Goal: Task Accomplishment & Management: Complete application form

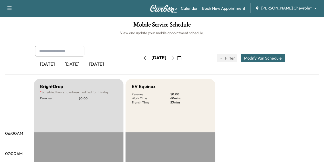
click at [181, 59] on icon "button" at bounding box center [179, 58] width 4 height 4
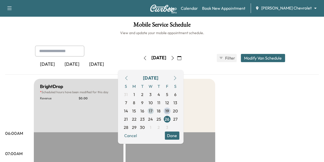
click at [152, 109] on span "17" at bounding box center [151, 111] width 4 height 6
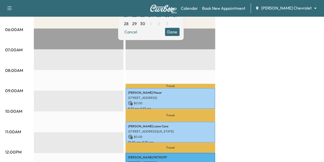
scroll to position [103, 0]
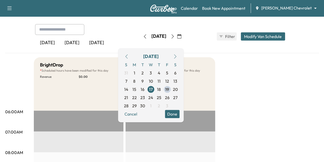
click at [143, 35] on icon "button" at bounding box center [145, 36] width 4 height 4
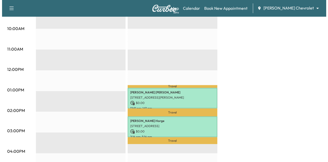
scroll to position [186, 0]
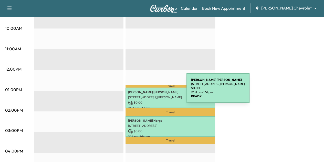
click at [148, 91] on p "[PERSON_NAME]" at bounding box center [170, 92] width 84 height 4
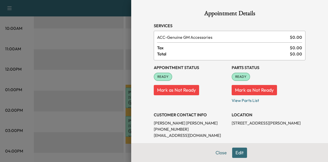
scroll to position [51, 0]
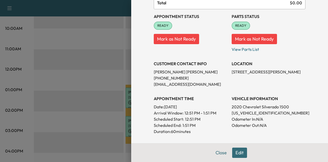
click at [253, 72] on p "[STREET_ADDRESS][PERSON_NAME]" at bounding box center [268, 72] width 74 height 6
copy p "[STREET_ADDRESS][PERSON_NAME]"
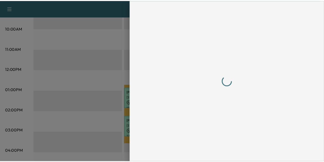
scroll to position [0, 0]
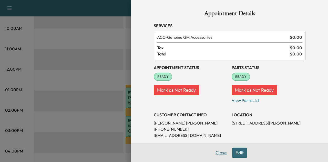
click at [217, 150] on button "Close" at bounding box center [221, 152] width 18 height 10
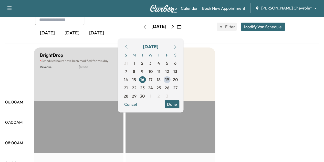
scroll to position [30, 0]
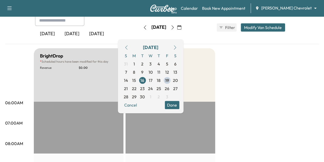
click at [143, 27] on icon "button" at bounding box center [145, 27] width 4 height 4
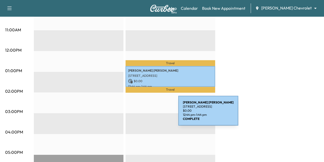
scroll to position [205, 0]
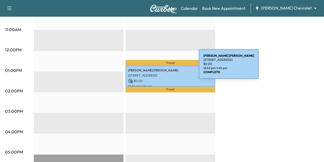
click at [160, 68] on p "[PERSON_NAME]" at bounding box center [170, 70] width 84 height 4
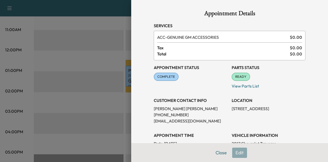
click at [243, 109] on p "[STREET_ADDRESS]" at bounding box center [268, 108] width 74 height 6
copy p "[STREET_ADDRESS]"
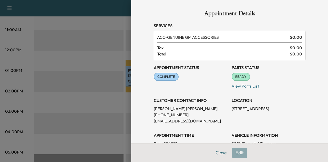
click at [117, 116] on div at bounding box center [164, 81] width 328 height 162
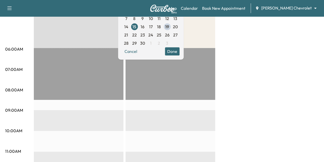
scroll to position [0, 0]
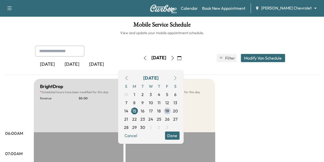
click at [143, 59] on icon "button" at bounding box center [145, 58] width 4 height 4
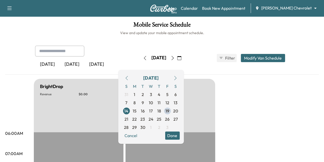
click at [141, 56] on button "button" at bounding box center [145, 58] width 9 height 8
drag, startPoint x: 132, startPoint y: 56, endPoint x: 128, endPoint y: 57, distance: 4.5
click at [143, 57] on icon "button" at bounding box center [145, 58] width 4 height 4
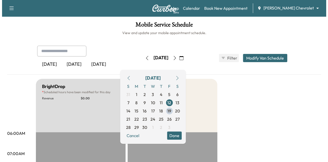
scroll to position [144, 0]
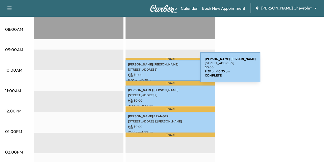
click at [162, 70] on p "[STREET_ADDRESS]" at bounding box center [170, 69] width 84 height 4
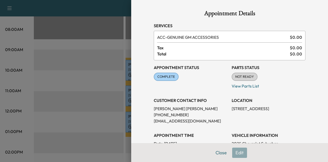
click at [113, 72] on div at bounding box center [164, 81] width 328 height 162
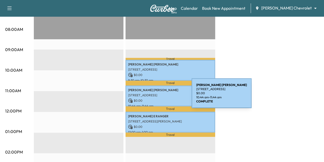
click at [153, 96] on div "[PERSON_NAME] [STREET_ADDRESS] $ 0.00 10:44 am - 11:44 am" at bounding box center [170, 95] width 90 height 21
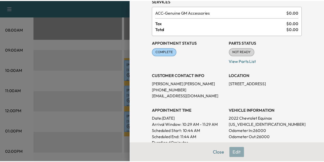
scroll to position [25, 0]
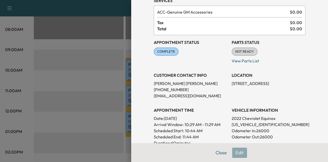
click at [258, 83] on p "[STREET_ADDRESS]" at bounding box center [268, 83] width 74 height 6
click at [215, 154] on button "Close" at bounding box center [221, 152] width 18 height 10
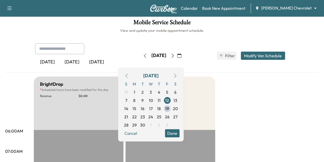
scroll to position [0, 0]
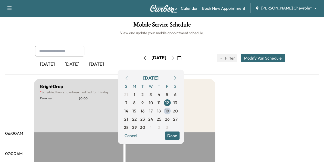
click at [143, 57] on icon "button" at bounding box center [145, 58] width 4 height 4
click at [179, 134] on button "Done" at bounding box center [172, 135] width 15 height 8
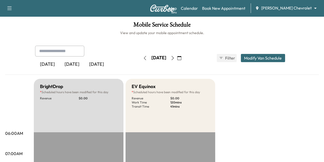
scroll to position [40, 0]
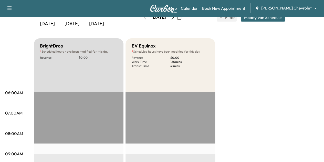
click at [293, 6] on body "Support Log Out Map Beta Calendar Book New Appointment [PERSON_NAME] Chevrolet …" at bounding box center [162, 41] width 324 height 162
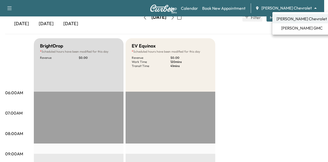
click at [291, 26] on span "[PERSON_NAME] GMC" at bounding box center [301, 28] width 41 height 6
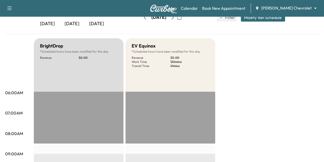
scroll to position [0, 0]
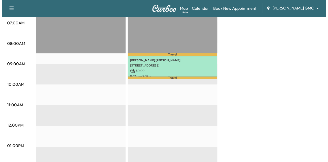
scroll to position [130, 0]
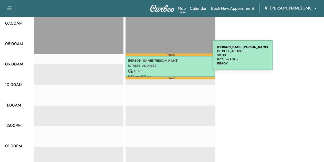
click at [174, 58] on p "[PERSON_NAME]" at bounding box center [170, 60] width 84 height 4
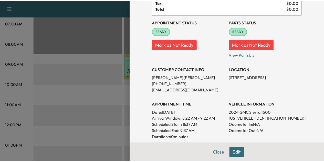
scroll to position [46, 0]
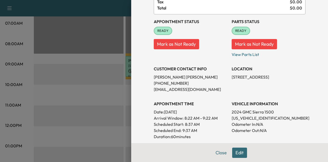
click at [263, 78] on p "[STREET_ADDRESS]" at bounding box center [268, 77] width 74 height 6
copy p "[STREET_ADDRESS]"
click at [213, 153] on button "Close" at bounding box center [221, 152] width 18 height 10
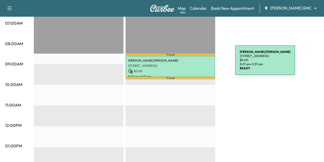
scroll to position [0, 0]
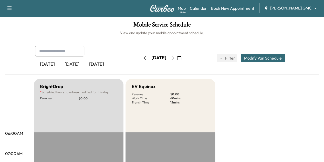
click at [143, 57] on icon "button" at bounding box center [145, 58] width 4 height 4
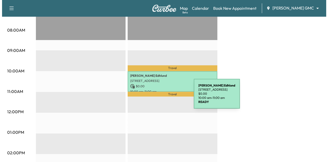
scroll to position [144, 0]
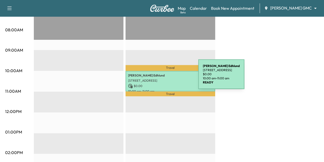
click at [160, 78] on p "[STREET_ADDRESS]" at bounding box center [170, 80] width 84 height 4
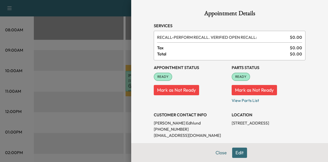
scroll to position [24, 0]
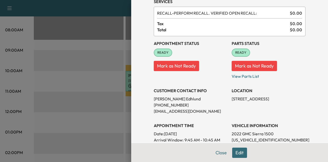
click at [249, 98] on p "[STREET_ADDRESS]" at bounding box center [268, 98] width 74 height 6
copy p "[STREET_ADDRESS]"
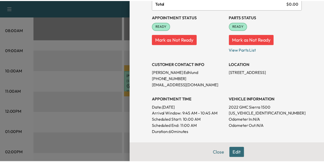
scroll to position [51, 0]
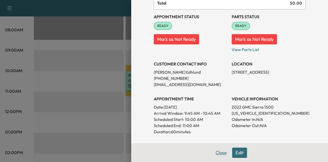
click at [218, 152] on button "Close" at bounding box center [221, 152] width 18 height 10
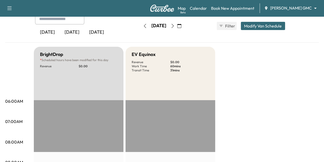
scroll to position [0, 0]
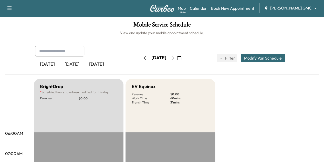
click at [144, 57] on icon "button" at bounding box center [145, 58] width 2 height 4
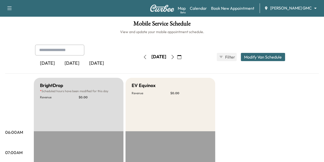
scroll to position [3, 0]
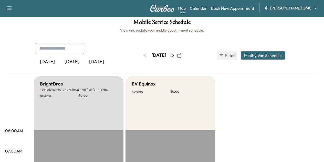
click at [143, 55] on icon "button" at bounding box center [145, 55] width 4 height 4
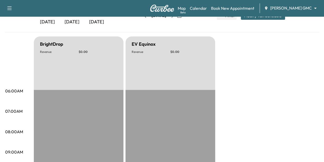
scroll to position [40, 0]
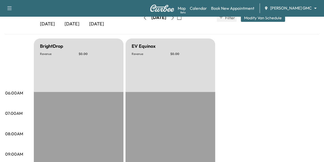
click at [143, 17] on icon "button" at bounding box center [145, 18] width 4 height 4
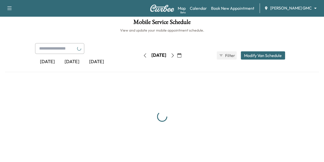
scroll to position [40, 0]
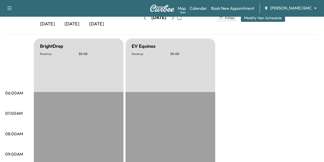
click at [143, 19] on icon "button" at bounding box center [145, 18] width 4 height 4
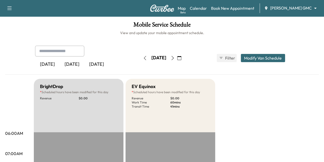
click at [143, 56] on icon "button" at bounding box center [145, 58] width 4 height 4
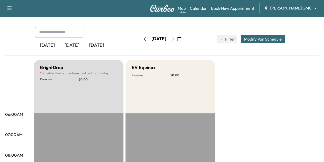
click at [143, 39] on icon "button" at bounding box center [145, 39] width 4 height 4
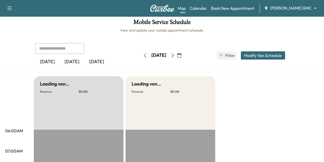
scroll to position [19, 0]
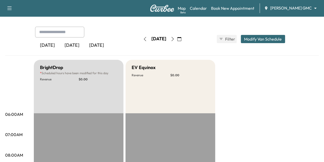
click at [143, 40] on icon "button" at bounding box center [145, 39] width 4 height 4
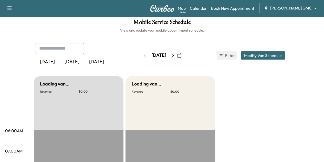
scroll to position [19, 0]
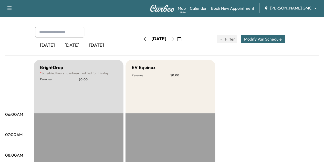
click at [141, 35] on button "button" at bounding box center [145, 39] width 9 height 8
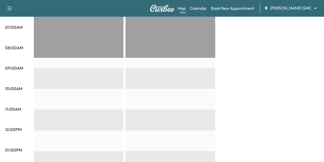
scroll to position [140, 0]
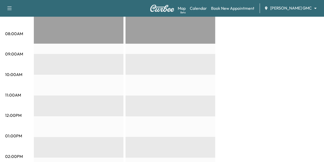
drag, startPoint x: 289, startPoint y: 5, endPoint x: 288, endPoint y: 10, distance: 5.1
click at [288, 10] on div "Map Beta Calendar Book New Appointment [PERSON_NAME] GMC ******** ​" at bounding box center [249, 8] width 142 height 10
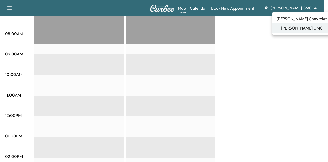
click at [289, 16] on span "[PERSON_NAME] Chevrolet" at bounding box center [301, 19] width 50 height 6
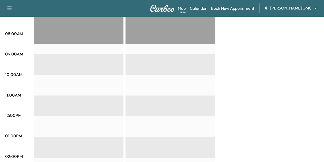
scroll to position [0, 0]
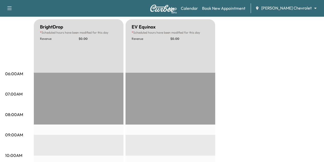
scroll to position [33, 0]
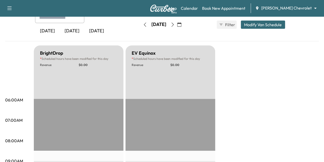
click at [174, 25] on icon "button" at bounding box center [172, 25] width 2 height 4
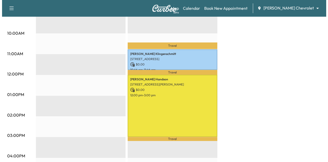
scroll to position [177, 0]
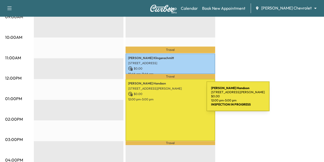
click at [168, 99] on p "12:00 pm - 3:00 pm" at bounding box center [170, 99] width 84 height 4
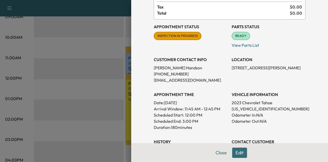
scroll to position [41, 0]
click at [260, 67] on p "[STREET_ADDRESS][PERSON_NAME]" at bounding box center [268, 67] width 74 height 6
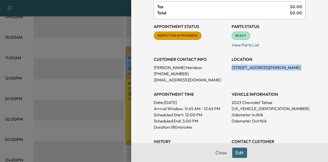
click at [260, 67] on p "[STREET_ADDRESS][PERSON_NAME]" at bounding box center [268, 67] width 74 height 6
copy p "[STREET_ADDRESS][PERSON_NAME]"
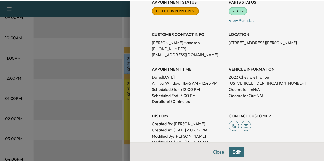
scroll to position [63, 0]
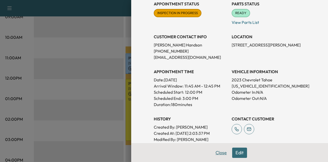
click at [217, 152] on button "Close" at bounding box center [221, 152] width 18 height 10
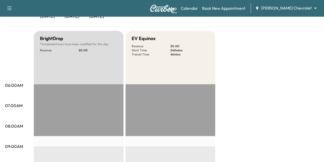
scroll to position [0, 0]
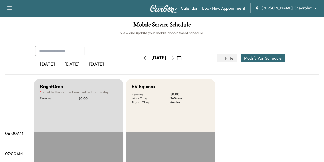
click at [175, 60] on icon "button" at bounding box center [173, 58] width 4 height 4
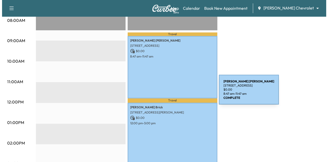
scroll to position [154, 0]
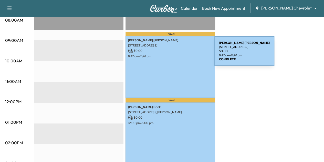
click at [176, 54] on p "8:47 am - 11:47 am" at bounding box center [170, 56] width 84 height 4
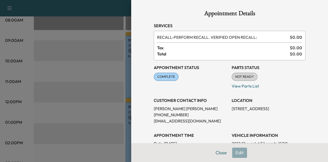
scroll to position [45, 0]
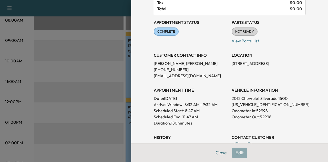
click at [253, 64] on p "[STREET_ADDRESS]" at bounding box center [268, 63] width 74 height 6
copy p "[STREET_ADDRESS]"
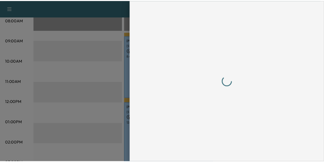
scroll to position [0, 0]
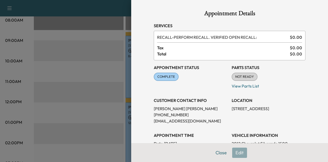
click at [107, 50] on div at bounding box center [164, 81] width 328 height 162
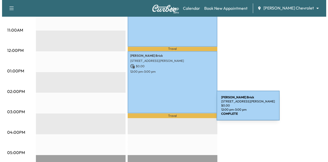
scroll to position [205, 0]
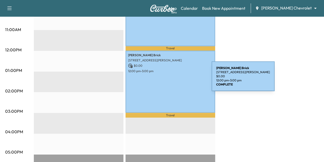
click at [173, 79] on div "[PERSON_NAME] [STREET_ADDRESS][PERSON_NAME][PERSON_NAME] $ 0.00 12:00 pm - 3:00…" at bounding box center [170, 81] width 90 height 62
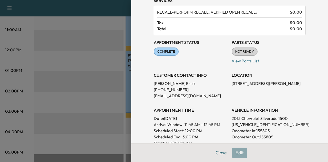
scroll to position [25, 0]
click at [249, 81] on p "[STREET_ADDRESS][PERSON_NAME]" at bounding box center [268, 83] width 74 height 6
copy p "[STREET_ADDRESS][PERSON_NAME]"
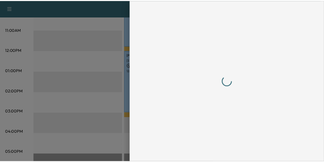
scroll to position [0, 0]
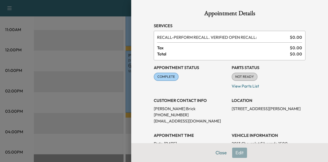
click at [99, 55] on div at bounding box center [164, 81] width 328 height 162
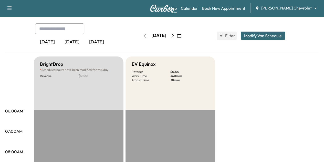
scroll to position [23, 0]
click at [175, 35] on icon "button" at bounding box center [173, 35] width 4 height 4
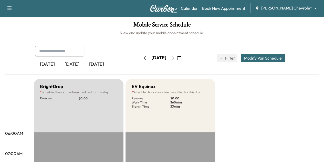
click at [177, 54] on button "button" at bounding box center [172, 58] width 9 height 8
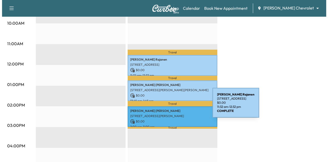
scroll to position [192, 0]
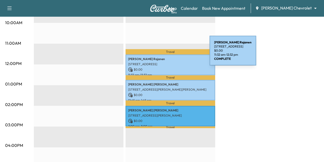
click at [171, 54] on div "[PERSON_NAME] [STREET_ADDRESS] $ 0.00 11:32 am - 12:32 pm" at bounding box center [170, 64] width 90 height 21
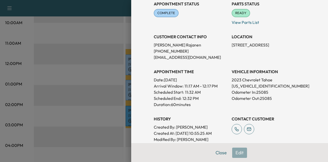
scroll to position [64, 0]
click at [251, 45] on p "[STREET_ADDRESS]" at bounding box center [268, 44] width 74 height 6
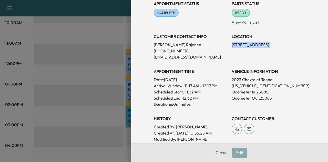
copy p "[STREET_ADDRESS]"
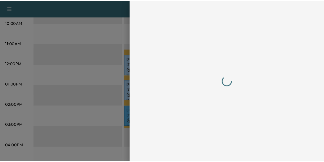
scroll to position [0, 0]
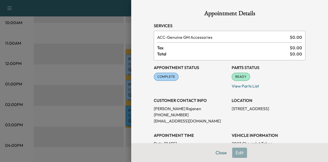
click at [105, 69] on div at bounding box center [164, 81] width 328 height 162
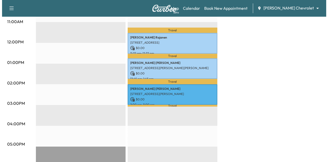
scroll to position [214, 0]
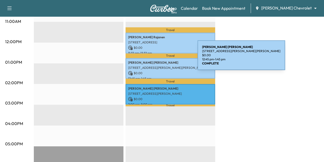
click at [159, 60] on p "[PERSON_NAME]" at bounding box center [170, 62] width 84 height 4
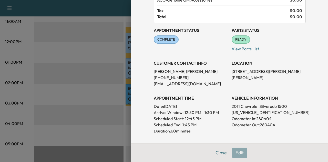
scroll to position [37, 0]
click at [240, 70] on p "[STREET_ADDRESS][PERSON_NAME][PERSON_NAME]" at bounding box center [268, 74] width 74 height 12
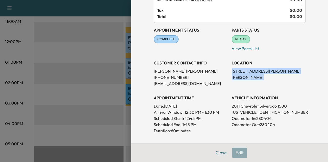
click at [240, 70] on p "[STREET_ADDRESS][PERSON_NAME][PERSON_NAME]" at bounding box center [268, 74] width 74 height 12
copy p "[STREET_ADDRESS][PERSON_NAME][PERSON_NAME]"
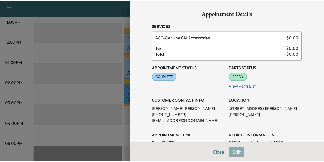
scroll to position [23, 0]
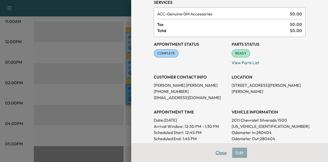
click at [215, 152] on button "Close" at bounding box center [221, 152] width 18 height 10
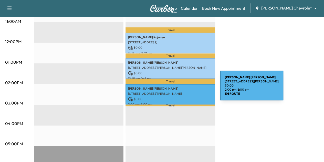
click at [182, 88] on p "[PERSON_NAME]" at bounding box center [170, 88] width 84 height 4
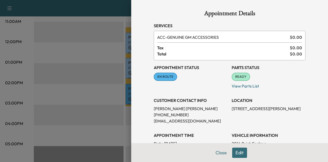
click at [236, 110] on p "[STREET_ADDRESS][PERSON_NAME]" at bounding box center [268, 108] width 74 height 6
copy p "[STREET_ADDRESS][PERSON_NAME]"
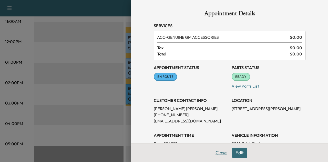
click at [216, 150] on button "Close" at bounding box center [221, 152] width 18 height 10
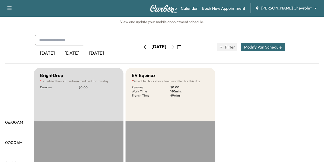
click at [177, 44] on button "button" at bounding box center [172, 47] width 9 height 8
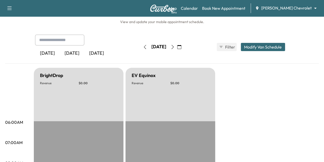
scroll to position [34, 0]
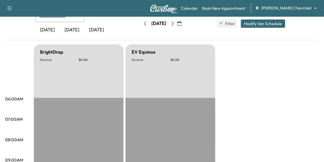
click at [175, 22] on icon "button" at bounding box center [173, 24] width 4 height 4
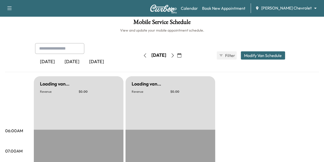
scroll to position [34, 0]
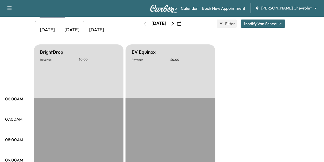
click at [174, 25] on icon "button" at bounding box center [172, 24] width 2 height 4
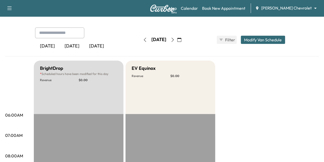
scroll to position [13, 0]
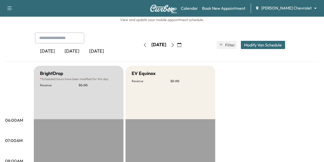
click at [177, 43] on button "button" at bounding box center [172, 45] width 9 height 8
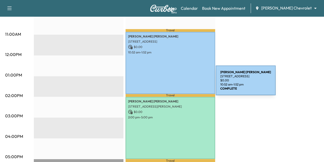
scroll to position [201, 0]
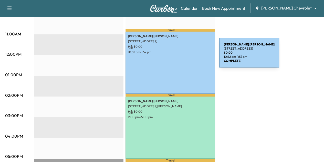
click at [181, 56] on div "[PERSON_NAME] [STREET_ADDRESS] $ 0.00 10:52 am - 1:52 pm" at bounding box center [170, 62] width 90 height 62
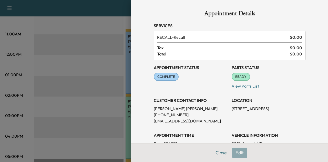
click at [248, 107] on p "[STREET_ADDRESS]" at bounding box center [268, 108] width 74 height 6
click at [86, 86] on div at bounding box center [164, 81] width 328 height 162
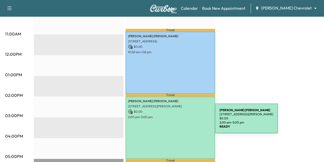
click at [173, 120] on div "[PERSON_NAME] [STREET_ADDRESS][PERSON_NAME] $ 0.00 2:00 pm - 5:00 pm" at bounding box center [170, 127] width 90 height 62
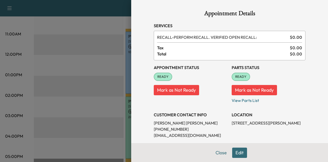
click at [243, 126] on p "[STREET_ADDRESS][PERSON_NAME]" at bounding box center [268, 123] width 74 height 6
click at [214, 153] on button "Close" at bounding box center [221, 152] width 18 height 10
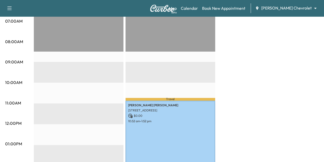
scroll to position [0, 0]
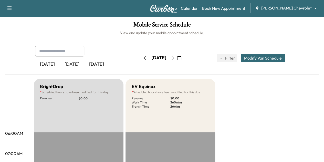
click at [177, 55] on button "button" at bounding box center [172, 58] width 9 height 8
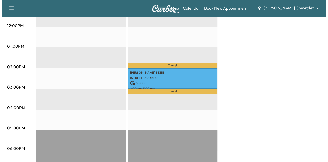
scroll to position [230, 0]
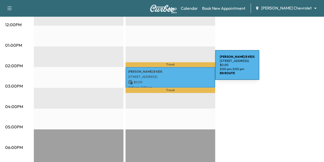
click at [177, 69] on p "[PERSON_NAME]" at bounding box center [170, 71] width 84 height 4
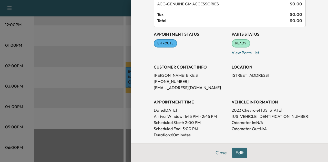
scroll to position [34, 0]
click at [249, 77] on p "[STREET_ADDRESS]" at bounding box center [268, 75] width 74 height 6
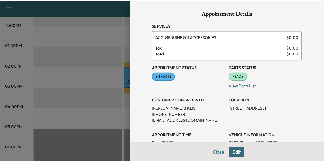
scroll to position [0, 0]
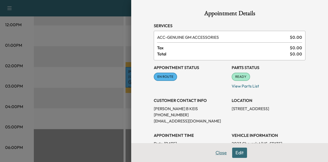
click at [219, 154] on button "Close" at bounding box center [221, 152] width 18 height 10
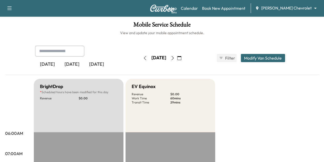
click at [175, 57] on icon "button" at bounding box center [173, 58] width 4 height 4
click at [177, 55] on button "button" at bounding box center [172, 58] width 9 height 8
click at [175, 57] on icon "button" at bounding box center [173, 58] width 4 height 4
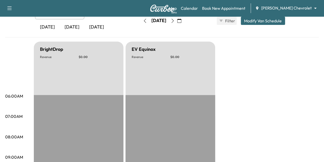
scroll to position [30, 0]
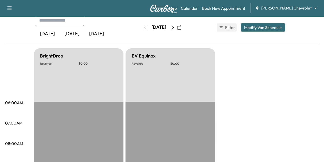
click at [175, 27] on icon "button" at bounding box center [173, 27] width 4 height 4
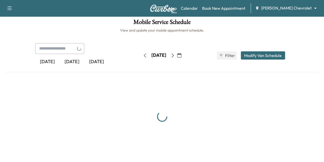
scroll to position [30, 0]
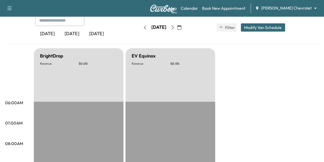
click at [175, 29] on icon "button" at bounding box center [173, 27] width 4 height 4
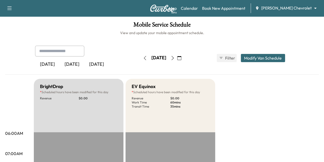
click at [175, 57] on icon "button" at bounding box center [173, 58] width 4 height 4
click at [289, 10] on body "Support Log Out Map Beta Calendar Book New Appointment [PERSON_NAME] Chevrolet …" at bounding box center [162, 81] width 324 height 162
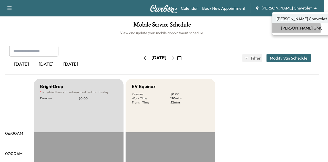
click at [290, 28] on span "[PERSON_NAME] GMC" at bounding box center [301, 28] width 41 height 6
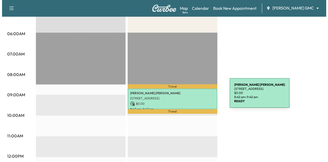
scroll to position [115, 0]
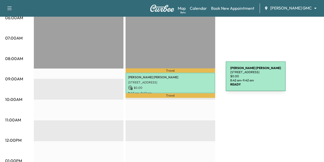
click at [187, 80] on p "[STREET_ADDRESS]" at bounding box center [170, 82] width 84 height 4
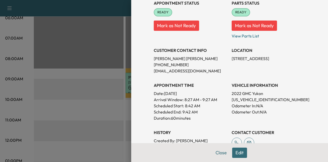
scroll to position [65, 0]
click at [219, 84] on h3 "APPOINTMENT TIME" at bounding box center [191, 85] width 74 height 6
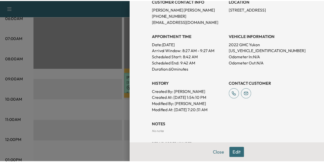
scroll to position [112, 0]
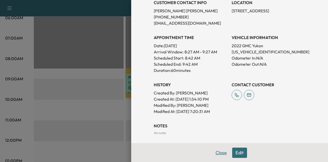
click at [221, 154] on button "Close" at bounding box center [221, 152] width 18 height 10
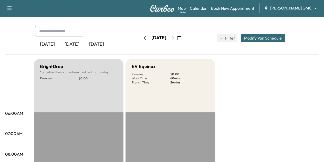
scroll to position [20, 0]
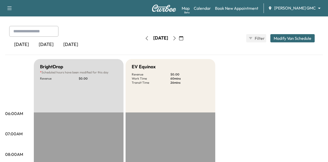
click at [290, 9] on body "Support Log Out Map Beta Calendar Book New Appointment [PERSON_NAME] GMC ******…" at bounding box center [164, 61] width 328 height 162
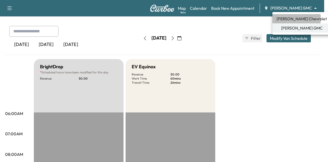
click at [290, 19] on span "[PERSON_NAME] Chevrolet" at bounding box center [301, 19] width 50 height 6
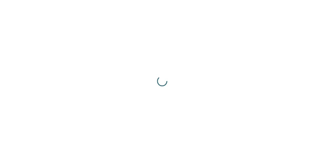
scroll to position [0, 0]
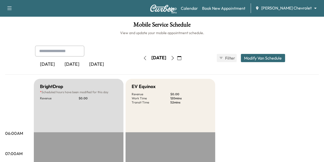
click at [175, 58] on icon "button" at bounding box center [173, 58] width 4 height 4
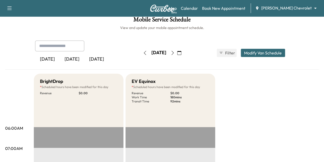
scroll to position [4, 0]
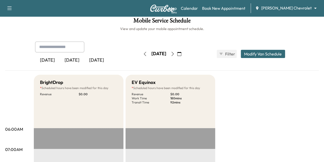
click at [175, 52] on icon "button" at bounding box center [173, 54] width 4 height 4
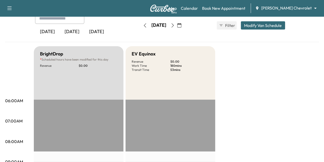
scroll to position [30, 0]
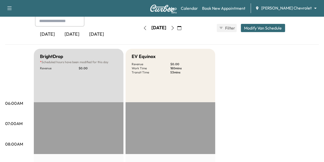
click at [177, 25] on button "button" at bounding box center [172, 28] width 9 height 8
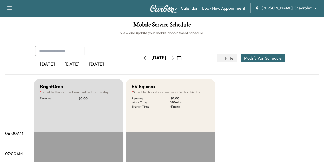
click at [141, 55] on button "button" at bounding box center [145, 58] width 9 height 8
click at [245, 6] on link "Book New Appointment" at bounding box center [223, 8] width 43 height 6
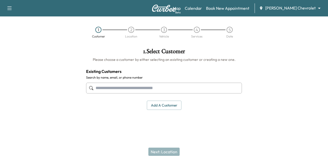
click at [152, 83] on input "text" at bounding box center [164, 87] width 156 height 11
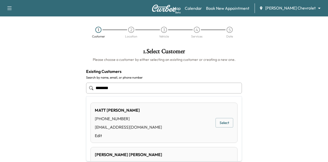
click at [149, 119] on div "[PERSON_NAME] [PHONE_NUMBER] [EMAIL_ADDRESS][DOMAIN_NAME] Edit Select" at bounding box center [163, 122] width 147 height 40
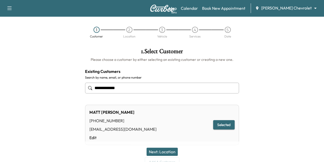
type input "**********"
click at [170, 150] on button "Next: Location" at bounding box center [161, 151] width 31 height 8
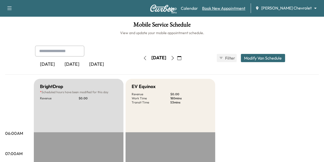
click at [245, 5] on link "Book New Appointment" at bounding box center [223, 8] width 43 height 6
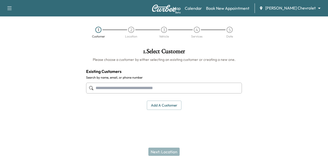
click at [127, 90] on input "text" at bounding box center [164, 87] width 156 height 11
type input "**********"
click at [122, 121] on div "1 . Select Customer Please choose a customer by either selecting an existing cu…" at bounding box center [164, 84] width 164 height 81
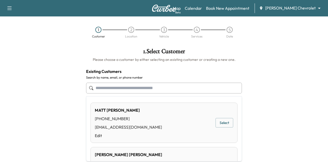
click at [153, 92] on input "text" at bounding box center [164, 87] width 156 height 11
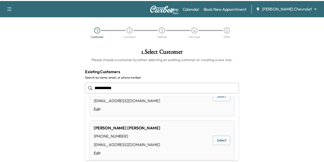
scroll to position [32, 0]
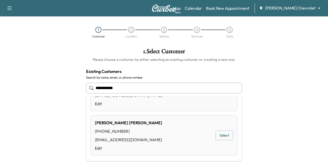
click at [136, 126] on div "[PERSON_NAME] [PHONE_NUMBER] [EMAIL_ADDRESS][DOMAIN_NAME] Edit Select" at bounding box center [163, 135] width 147 height 40
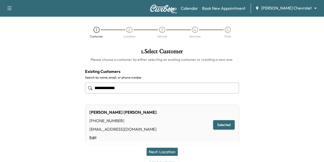
type input "**********"
click at [173, 150] on button "Next: Location" at bounding box center [161, 151] width 31 height 8
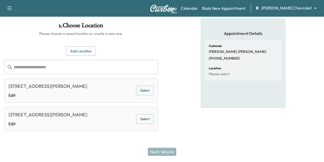
scroll to position [39, 0]
click at [154, 86] on button "Select" at bounding box center [145, 90] width 18 height 9
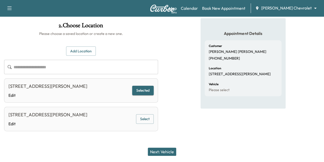
click at [250, 72] on p "[STREET_ADDRESS][PERSON_NAME]" at bounding box center [240, 74] width 62 height 5
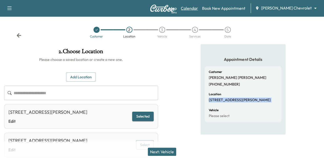
click at [198, 8] on link "Calendar" at bounding box center [189, 8] width 17 height 6
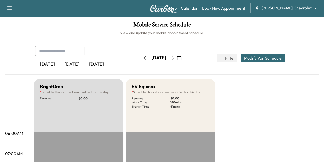
click at [238, 6] on link "Book New Appointment" at bounding box center [223, 8] width 43 height 6
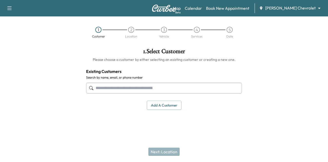
click at [125, 92] on input "text" at bounding box center [164, 87] width 156 height 11
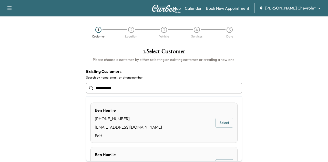
click at [143, 120] on div "[PERSON_NAME] [PHONE_NUMBER] [EMAIL_ADDRESS][DOMAIN_NAME] Edit Select" at bounding box center [163, 122] width 147 height 40
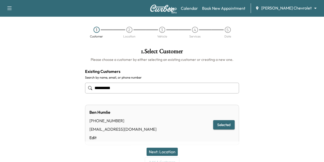
type input "**********"
click at [163, 151] on button "Next: Location" at bounding box center [161, 151] width 31 height 8
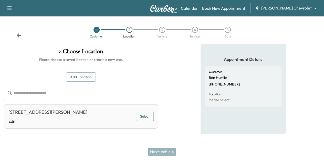
click at [154, 121] on button "Select" at bounding box center [145, 115] width 18 height 9
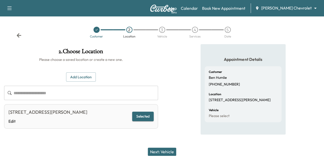
click at [266, 100] on p "[STREET_ADDRESS][PERSON_NAME]" at bounding box center [240, 100] width 62 height 5
click at [226, 9] on link "Book New Appointment" at bounding box center [223, 8] width 43 height 6
click at [19, 33] on icon at bounding box center [19, 35] width 5 height 4
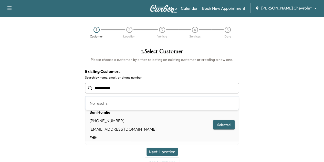
click at [137, 87] on input "**********" at bounding box center [162, 87] width 154 height 11
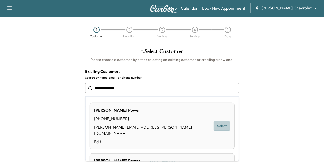
click at [213, 123] on button "Select" at bounding box center [221, 125] width 17 height 9
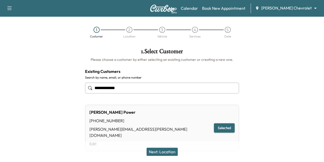
type input "**********"
click at [165, 148] on button "Next: Location" at bounding box center [161, 151] width 31 height 8
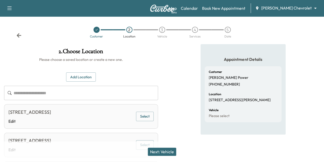
click at [51, 114] on div "[STREET_ADDRESS]" at bounding box center [29, 111] width 43 height 7
click at [19, 35] on icon at bounding box center [19, 35] width 5 height 4
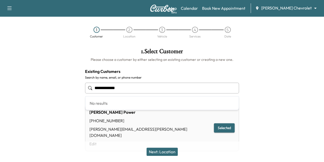
click at [125, 84] on input "**********" at bounding box center [162, 87] width 154 height 11
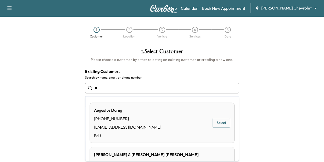
type input "*"
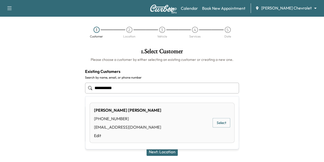
click at [216, 125] on button "Select" at bounding box center [222, 122] width 18 height 9
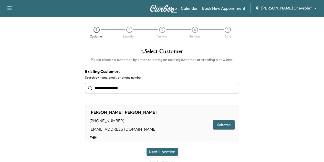
type input "**********"
click at [164, 147] on button "Next: Location" at bounding box center [161, 151] width 31 height 8
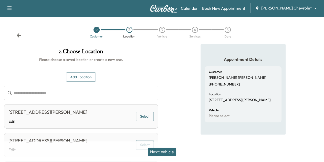
click at [87, 113] on div "[STREET_ADDRESS][PERSON_NAME]" at bounding box center [47, 111] width 79 height 7
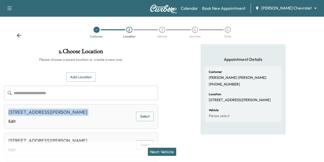
click at [87, 113] on div "[STREET_ADDRESS][PERSON_NAME]" at bounding box center [47, 111] width 79 height 7
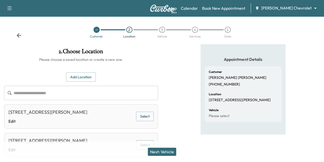
click at [21, 37] on icon at bounding box center [18, 35] width 5 height 5
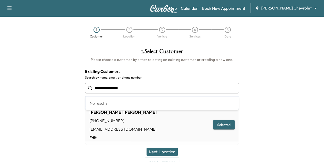
click at [134, 88] on input "**********" at bounding box center [162, 87] width 154 height 11
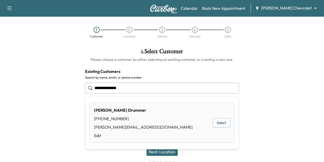
click at [220, 123] on button "Select" at bounding box center [222, 122] width 18 height 9
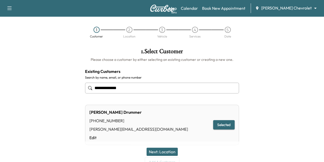
type input "**********"
click at [164, 151] on button "Next: Location" at bounding box center [161, 151] width 31 height 8
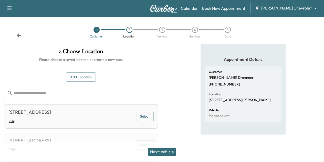
click at [51, 109] on div "[STREET_ADDRESS]" at bounding box center [29, 111] width 43 height 7
click at [19, 35] on icon at bounding box center [19, 35] width 5 height 4
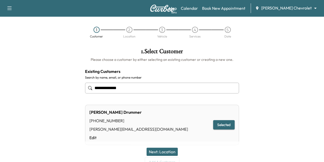
click at [114, 88] on input "**********" at bounding box center [162, 87] width 154 height 11
type input "*"
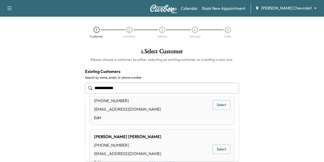
scroll to position [32, 0]
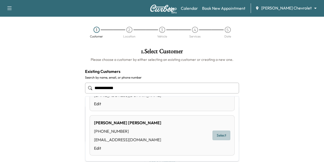
click at [213, 135] on button "Select" at bounding box center [222, 134] width 18 height 9
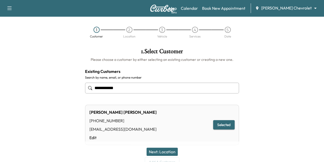
type input "**********"
click at [159, 149] on button "Next: Location" at bounding box center [161, 151] width 31 height 8
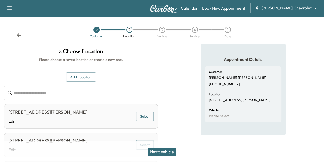
click at [87, 113] on div "[STREET_ADDRESS][PERSON_NAME]" at bounding box center [47, 111] width 79 height 7
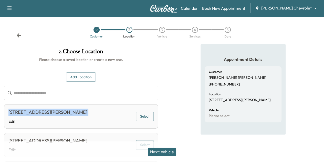
click at [87, 113] on div "[STREET_ADDRESS][PERSON_NAME]" at bounding box center [47, 111] width 79 height 7
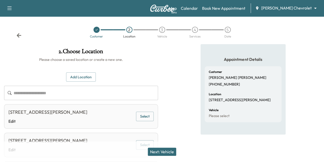
click at [19, 36] on icon at bounding box center [18, 35] width 5 height 5
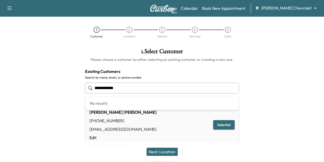
click at [130, 89] on input "**********" at bounding box center [162, 87] width 154 height 11
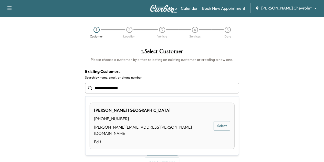
click at [219, 122] on button "Select" at bounding box center [221, 125] width 17 height 9
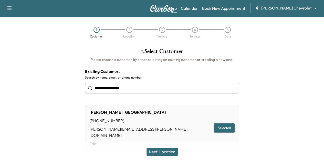
type input "**********"
click at [166, 150] on button "Next: Location" at bounding box center [161, 151] width 31 height 8
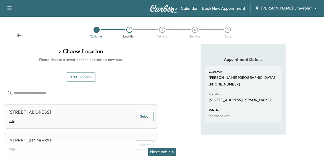
click at [51, 112] on div "[STREET_ADDRESS]" at bounding box center [29, 111] width 43 height 7
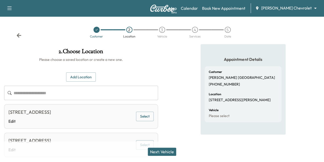
click at [20, 35] on icon at bounding box center [19, 35] width 5 height 4
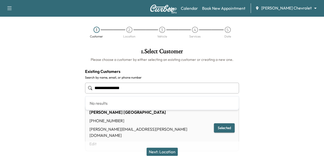
click at [114, 86] on input "**********" at bounding box center [162, 87] width 154 height 11
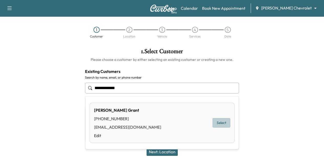
click at [215, 121] on button "Select" at bounding box center [222, 122] width 18 height 9
type input "**********"
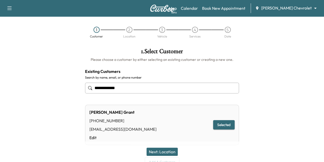
click at [174, 148] on button "Next: Location" at bounding box center [161, 151] width 31 height 8
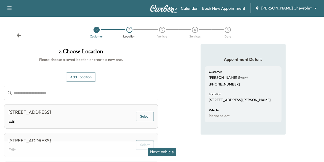
click at [51, 113] on div "[STREET_ADDRESS]" at bounding box center [29, 111] width 43 height 7
click at [19, 35] on icon at bounding box center [19, 35] width 5 height 4
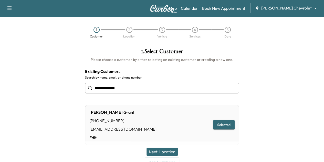
click at [133, 88] on input "**********" at bounding box center [162, 87] width 154 height 11
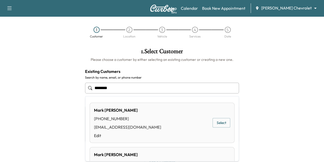
click at [213, 123] on button "Select" at bounding box center [222, 122] width 18 height 9
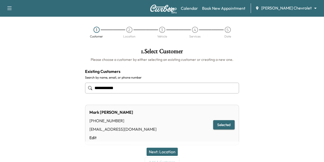
type input "**********"
click at [156, 151] on button "Next: Location" at bounding box center [161, 151] width 31 height 8
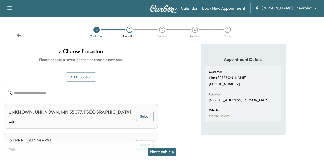
scroll to position [39, 0]
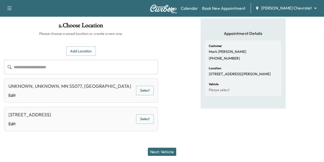
click at [51, 111] on div "[STREET_ADDRESS]" at bounding box center [29, 114] width 43 height 7
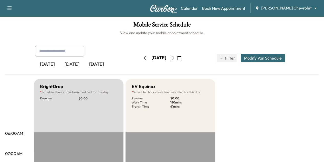
click at [240, 10] on link "Book New Appointment" at bounding box center [223, 8] width 43 height 6
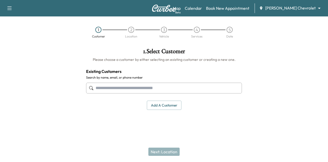
click at [140, 89] on input "text" at bounding box center [164, 87] width 156 height 11
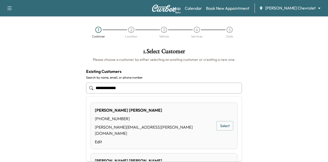
click at [216, 121] on button "Select" at bounding box center [224, 125] width 17 height 9
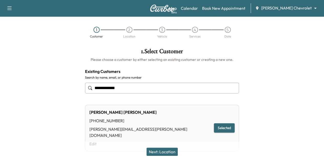
type input "**********"
click at [164, 151] on button "Next: Location" at bounding box center [161, 151] width 31 height 8
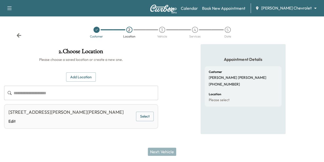
click at [124, 112] on div "[STREET_ADDRESS][PERSON_NAME][PERSON_NAME]" at bounding box center [65, 111] width 115 height 7
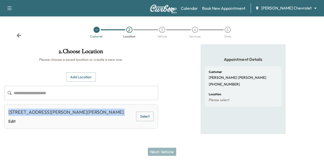
click at [124, 112] on div "[STREET_ADDRESS][PERSON_NAME][PERSON_NAME]" at bounding box center [65, 111] width 115 height 7
click at [228, 7] on link "Book New Appointment" at bounding box center [223, 8] width 43 height 6
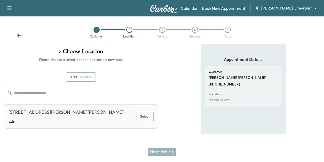
click at [19, 36] on icon at bounding box center [18, 35] width 5 height 5
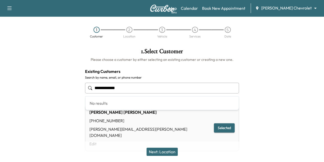
click at [125, 93] on input "**********" at bounding box center [162, 87] width 154 height 11
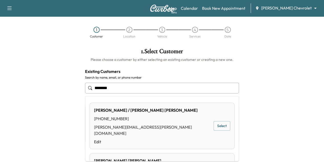
click at [100, 88] on input "********" at bounding box center [162, 87] width 154 height 11
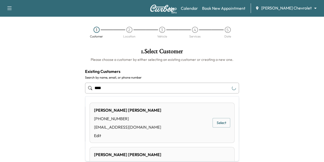
click at [105, 88] on input "****" at bounding box center [162, 87] width 154 height 11
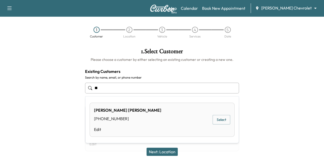
type input "*"
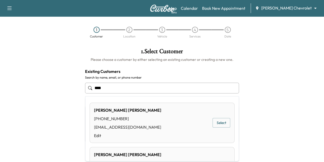
type input "**********"
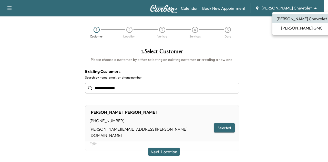
click at [293, 5] on body "**********" at bounding box center [164, 81] width 328 height 162
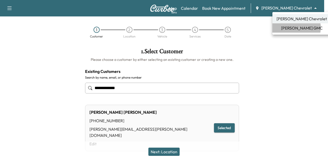
click at [296, 28] on span "[PERSON_NAME] GMC" at bounding box center [301, 28] width 41 height 6
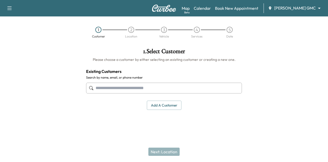
click at [134, 88] on input "text" at bounding box center [164, 87] width 156 height 11
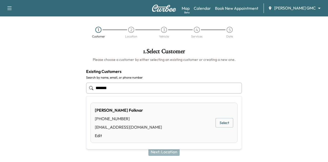
click at [228, 122] on button "Select" at bounding box center [224, 122] width 18 height 9
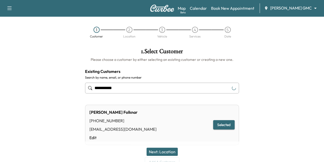
type input "**********"
click at [162, 150] on button "Next: Location" at bounding box center [161, 151] width 31 height 8
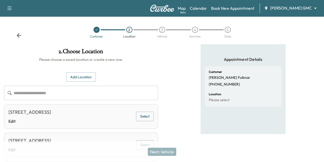
click at [51, 109] on div "[STREET_ADDRESS]" at bounding box center [29, 111] width 43 height 7
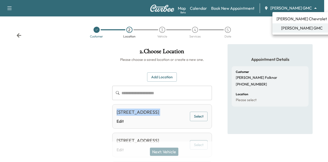
click at [291, 6] on body "**********" at bounding box center [164, 81] width 328 height 162
click at [295, 20] on span "[PERSON_NAME] Chevrolet" at bounding box center [301, 19] width 50 height 6
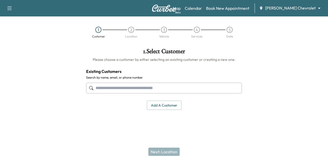
click at [146, 86] on input "text" at bounding box center [164, 87] width 156 height 11
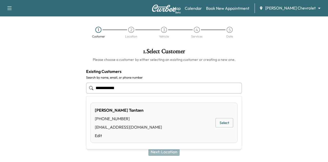
click at [219, 121] on button "Select" at bounding box center [224, 122] width 18 height 9
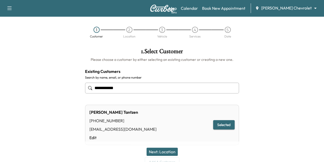
type input "**********"
click at [163, 148] on button "Next: Location" at bounding box center [161, 151] width 31 height 8
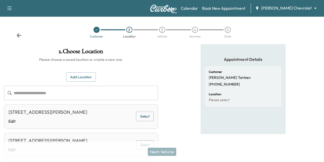
click at [87, 113] on div "[STREET_ADDRESS][PERSON_NAME]" at bounding box center [47, 111] width 79 height 7
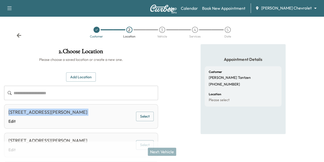
click at [87, 113] on div "[STREET_ADDRESS][PERSON_NAME]" at bounding box center [47, 111] width 79 height 7
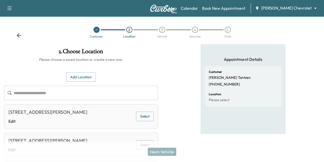
click at [18, 35] on icon at bounding box center [19, 35] width 5 height 4
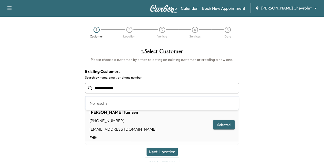
click at [128, 85] on input "**********" at bounding box center [162, 87] width 154 height 11
type input "**********"
click at [198, 8] on div "Map Beta Calendar Book New Appointment [PERSON_NAME] Chevrolet ******** ​" at bounding box center [244, 8] width 151 height 10
click at [198, 8] on link "Calendar" at bounding box center [189, 8] width 17 height 6
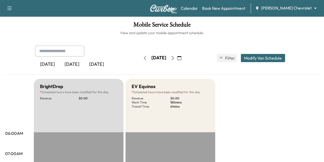
click at [175, 57] on icon "button" at bounding box center [173, 58] width 4 height 4
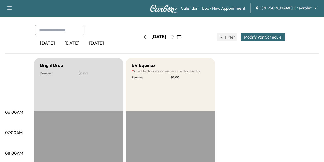
scroll to position [18, 0]
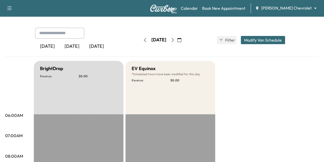
drag, startPoint x: 188, startPoint y: 57, endPoint x: 198, endPoint y: 37, distance: 22.9
click at [184, 37] on button "button" at bounding box center [179, 40] width 9 height 8
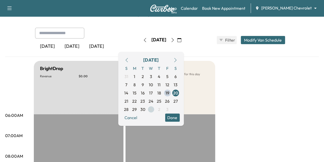
click at [152, 107] on span "1" at bounding box center [151, 109] width 2 height 6
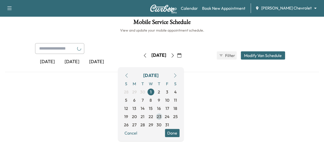
scroll to position [18, 0]
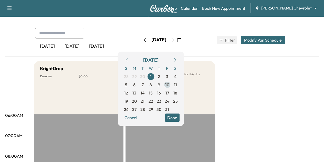
click at [169, 84] on span "10" at bounding box center [167, 84] width 4 height 6
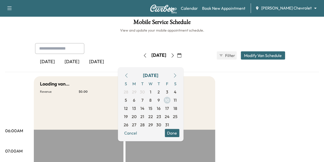
scroll to position [18, 0]
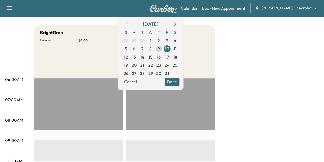
click at [163, 46] on span "9" at bounding box center [159, 49] width 8 height 8
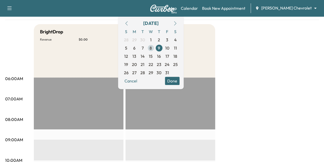
click at [155, 44] on span "8" at bounding box center [151, 48] width 8 height 8
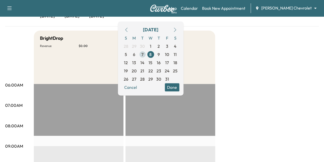
click at [146, 52] on span "7" at bounding box center [142, 54] width 8 height 8
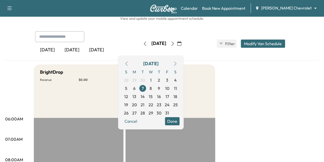
scroll to position [15, 0]
click at [128, 94] on span "12" at bounding box center [126, 96] width 4 height 6
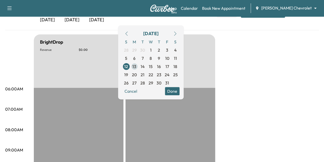
click at [136, 63] on span "13" at bounding box center [134, 66] width 4 height 6
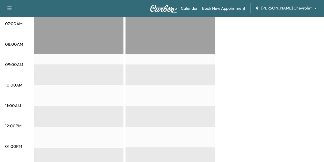
scroll to position [88, 0]
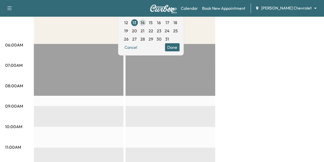
click at [145, 19] on span "14" at bounding box center [143, 22] width 4 height 6
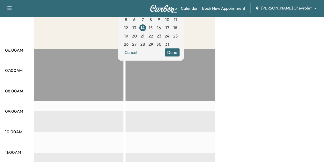
scroll to position [60, 0]
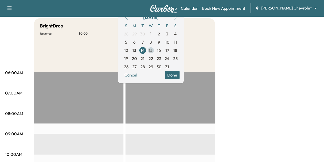
click at [153, 49] on span "15" at bounding box center [151, 50] width 4 height 6
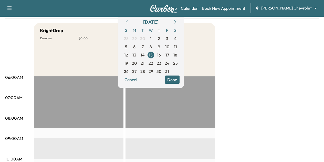
scroll to position [55, 0]
